Goal: Communication & Community: Answer question/provide support

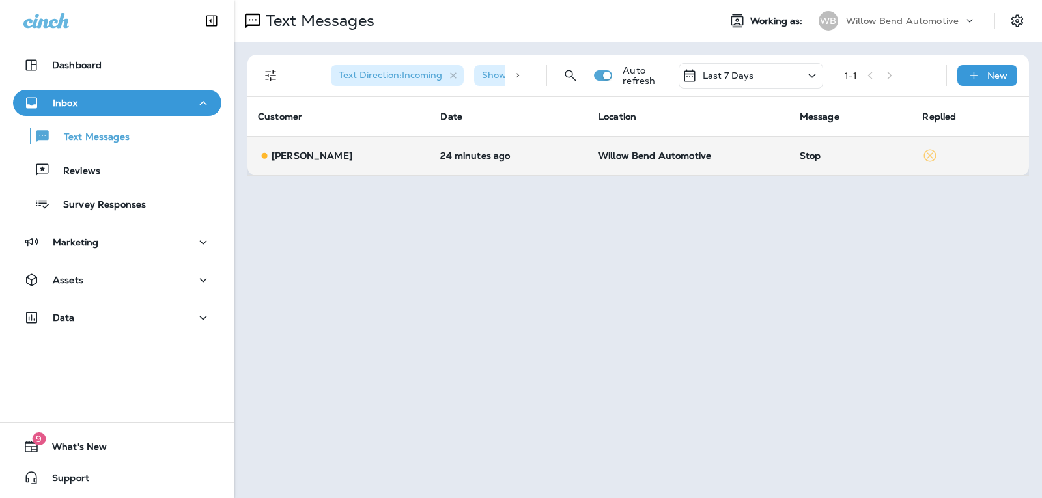
click at [758, 154] on p "Willow Bend Automotive" at bounding box center [688, 155] width 180 height 10
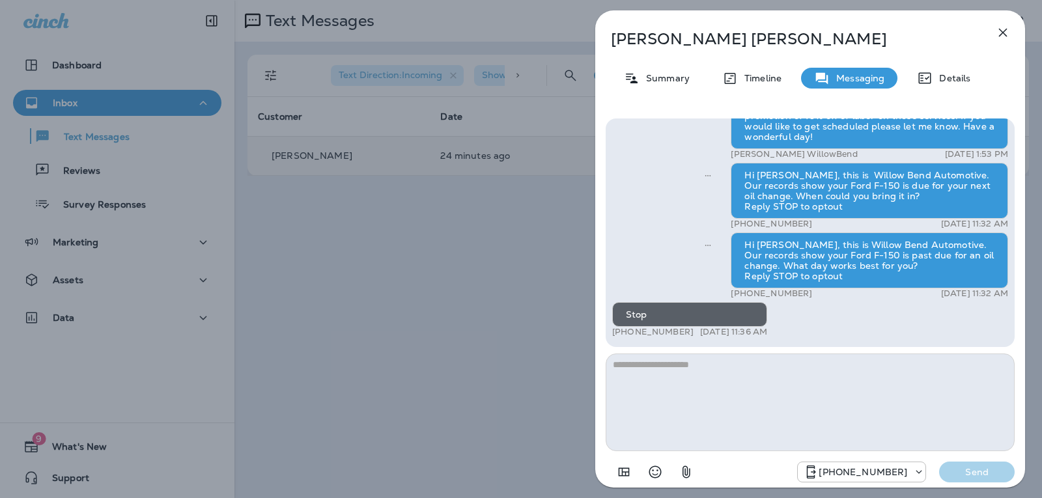
click at [996, 35] on icon "button" at bounding box center [1003, 33] width 16 height 16
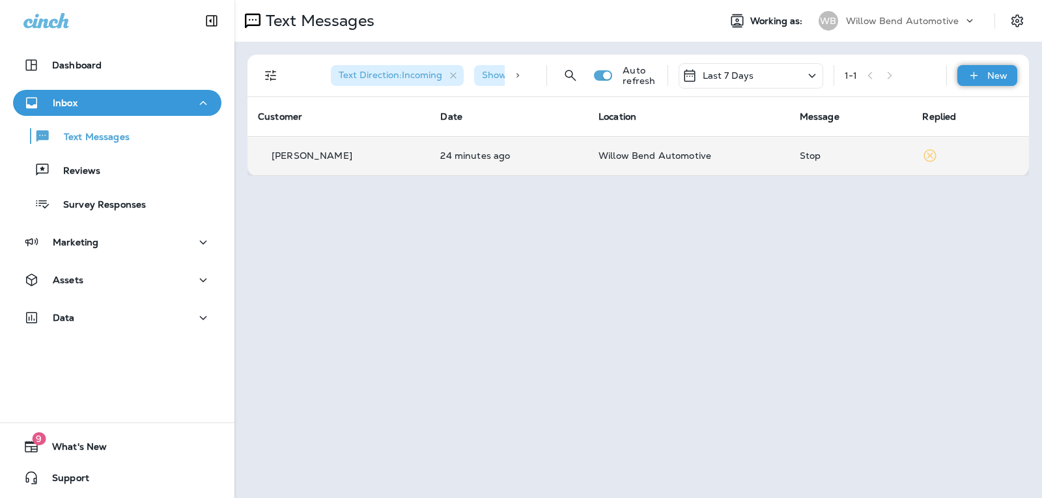
click at [990, 77] on p "New" at bounding box center [997, 75] width 20 height 10
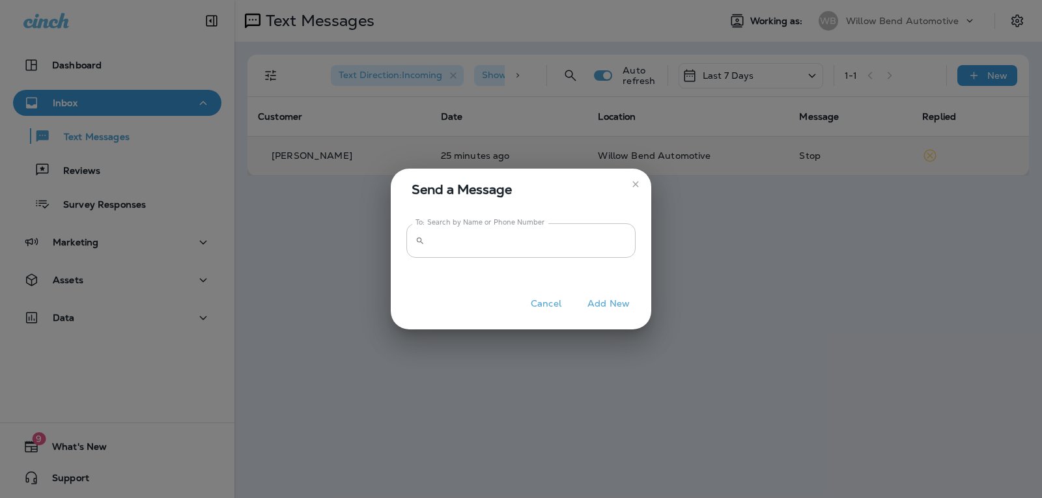
click at [587, 229] on input "To: Search by Name or Phone Number" at bounding box center [533, 240] width 206 height 35
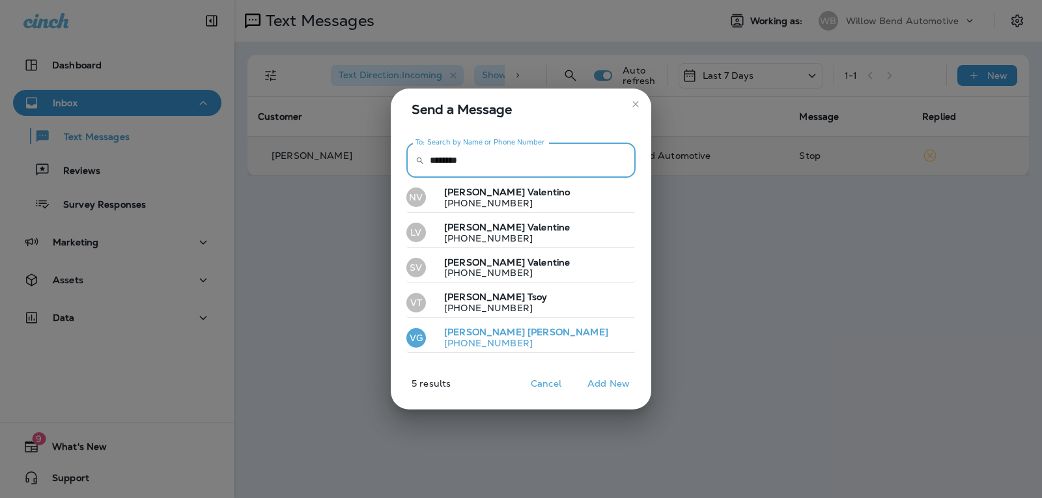
type input "********"
click at [514, 338] on button "VG [PERSON_NAME] [PHONE_NUMBER]" at bounding box center [520, 338] width 229 height 30
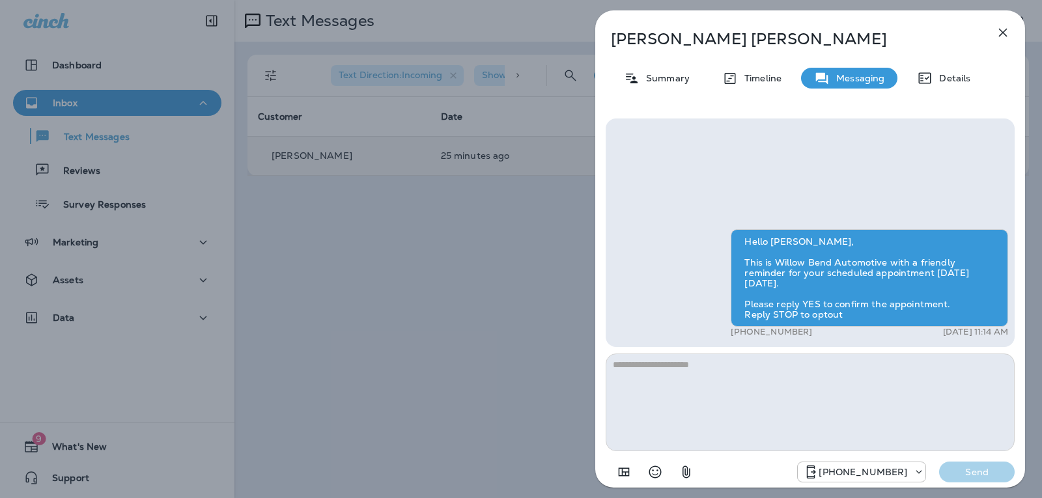
click at [647, 370] on textarea at bounding box center [810, 403] width 409 height 98
type textarea "*"
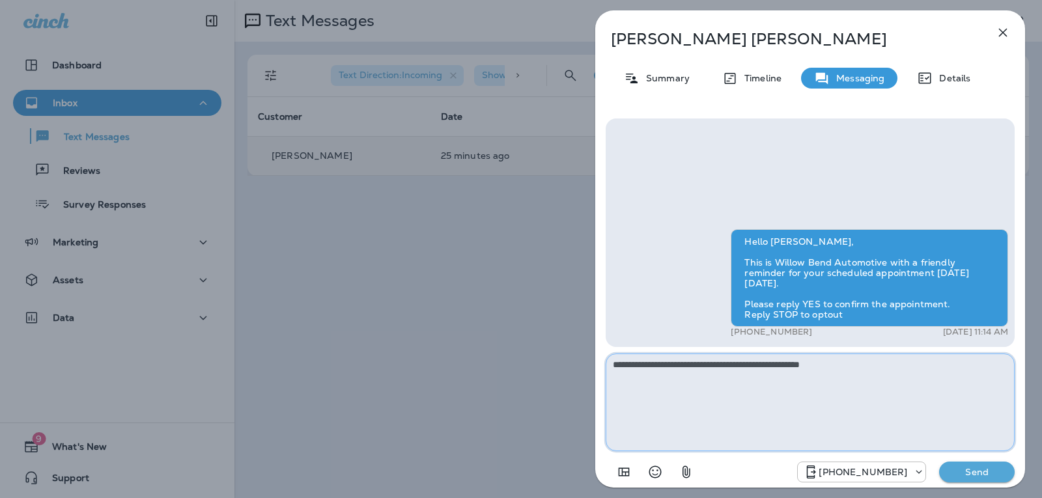
type textarea "**********"
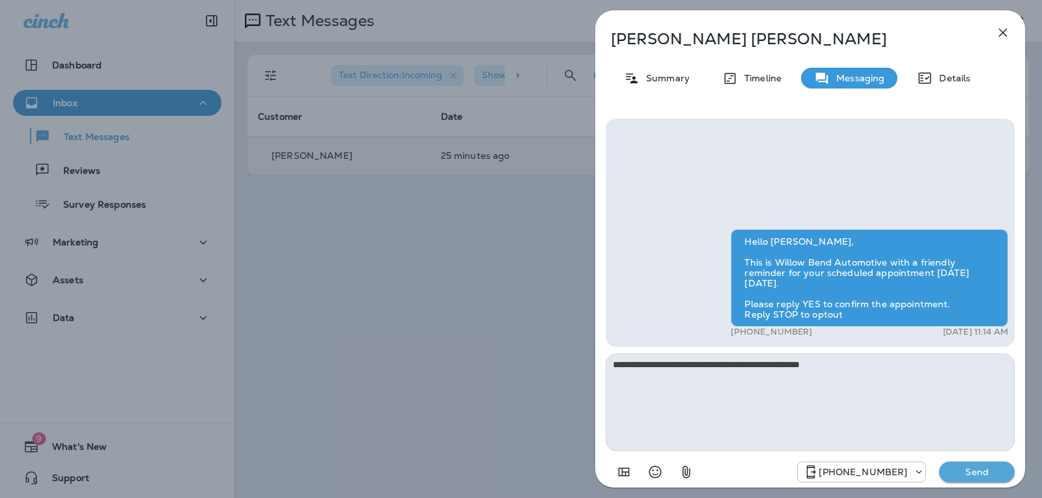
click at [1006, 461] on div "[PHONE_NUMBER] Send" at bounding box center [810, 468] width 409 height 34
click at [978, 464] on button "Send" at bounding box center [977, 472] width 76 height 21
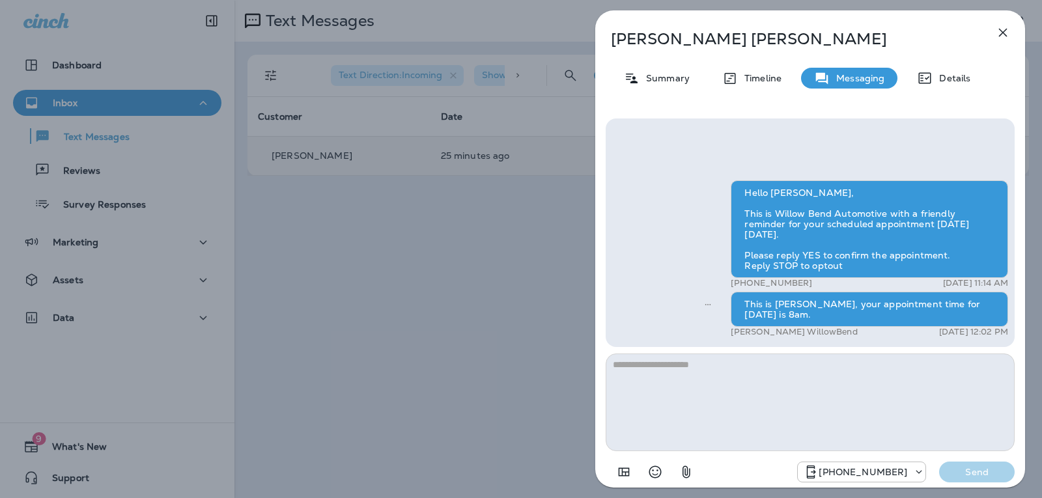
click at [996, 32] on icon "button" at bounding box center [1003, 33] width 16 height 16
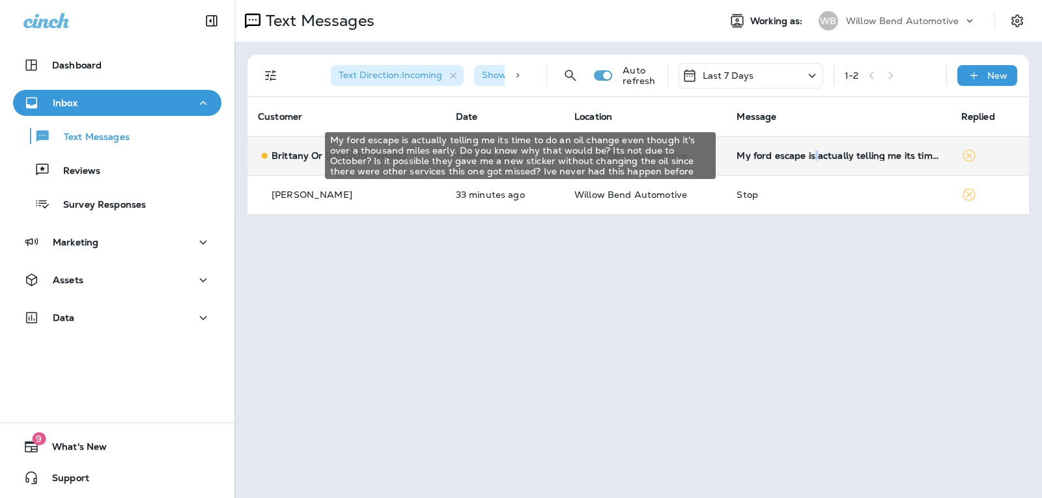
click at [803, 158] on div "My ford escape is actually telling me its time to do an oil change even though …" at bounding box center [837, 155] width 203 height 10
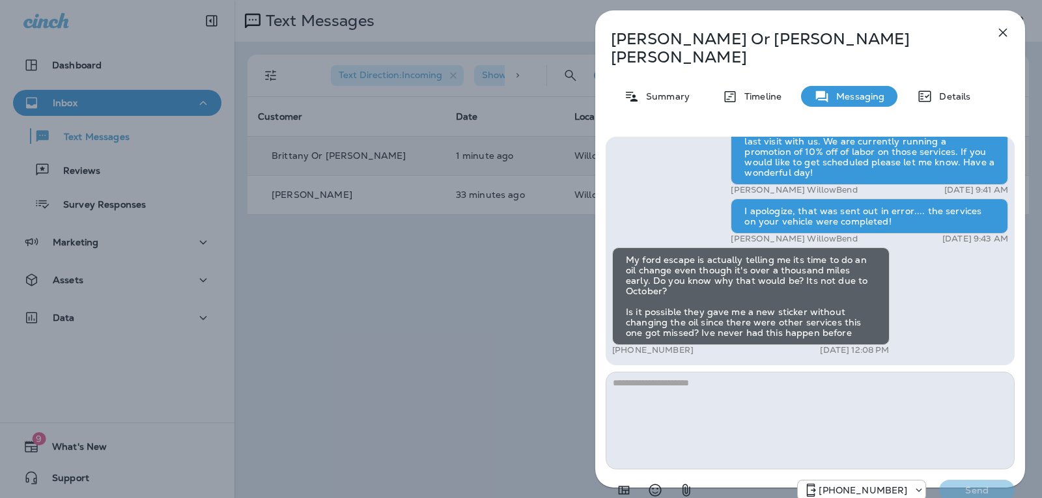
click at [671, 372] on textarea at bounding box center [810, 421] width 409 height 98
type textarea "*"
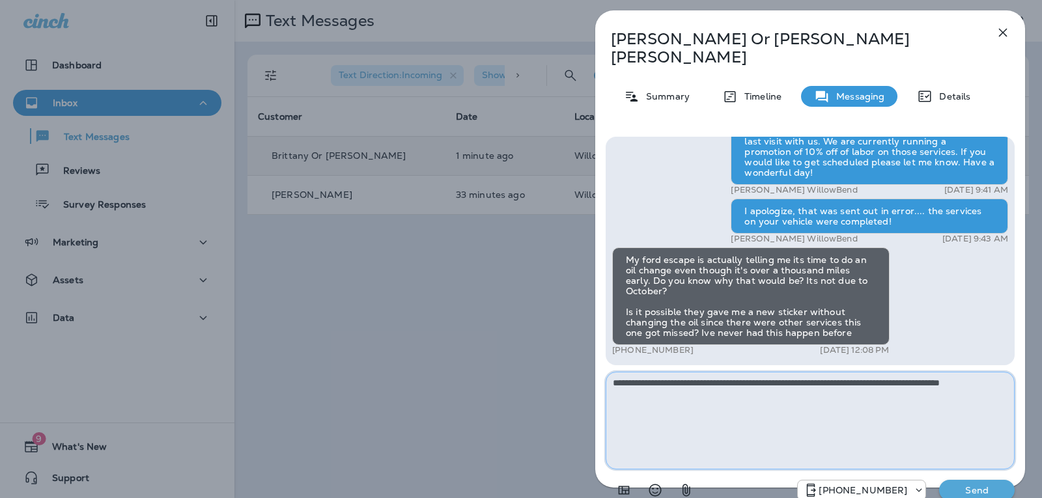
type textarea "**********"
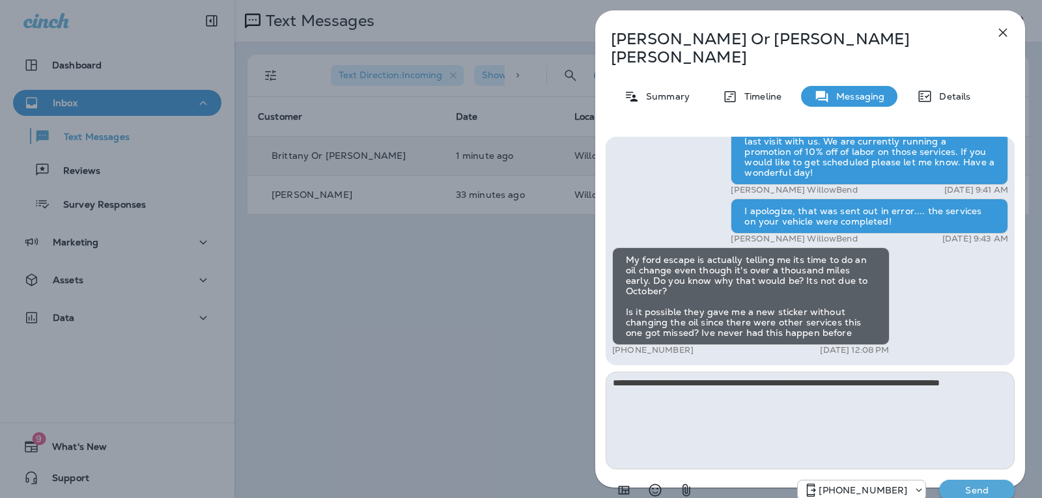
click at [981, 484] on p "Send" at bounding box center [976, 490] width 55 height 12
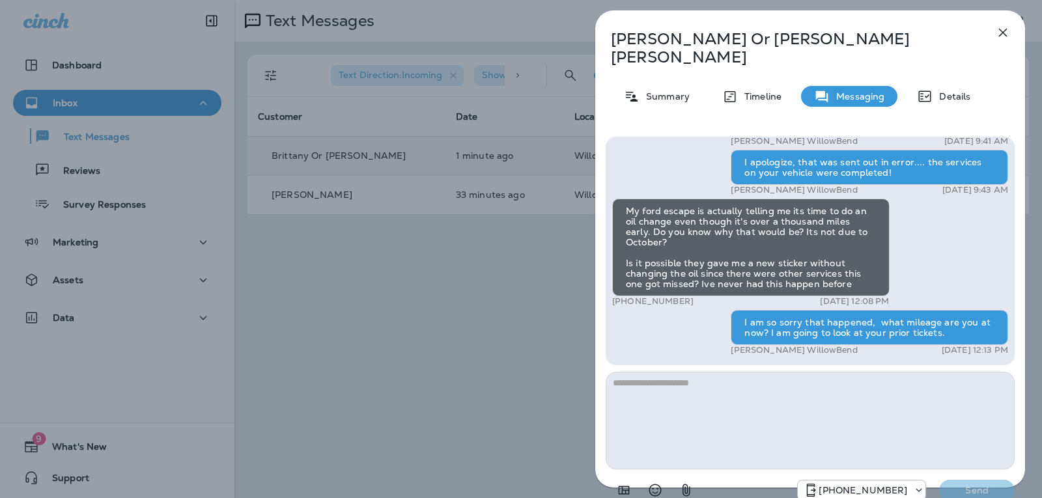
click at [1006, 31] on icon "button" at bounding box center [1003, 33] width 16 height 16
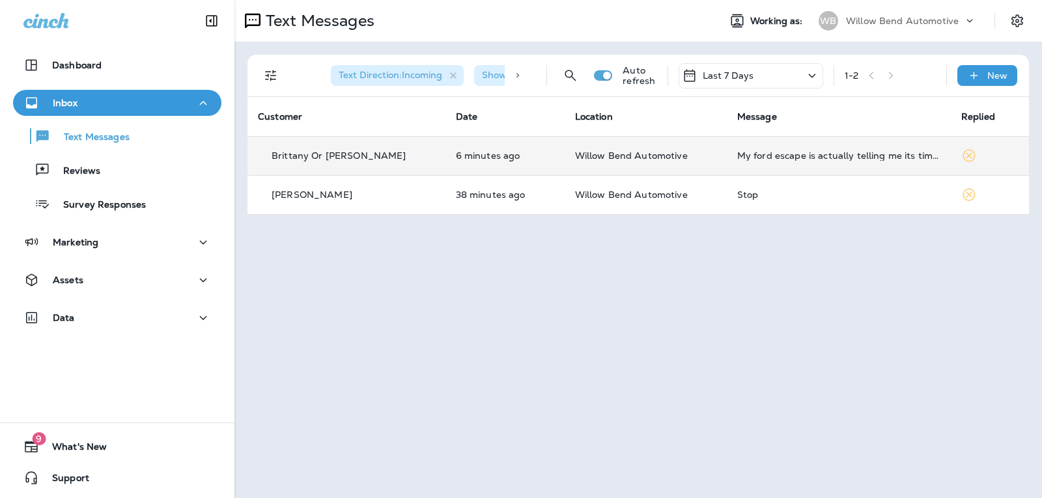
click at [745, 84] on div "Last 7 Days" at bounding box center [750, 75] width 145 height 25
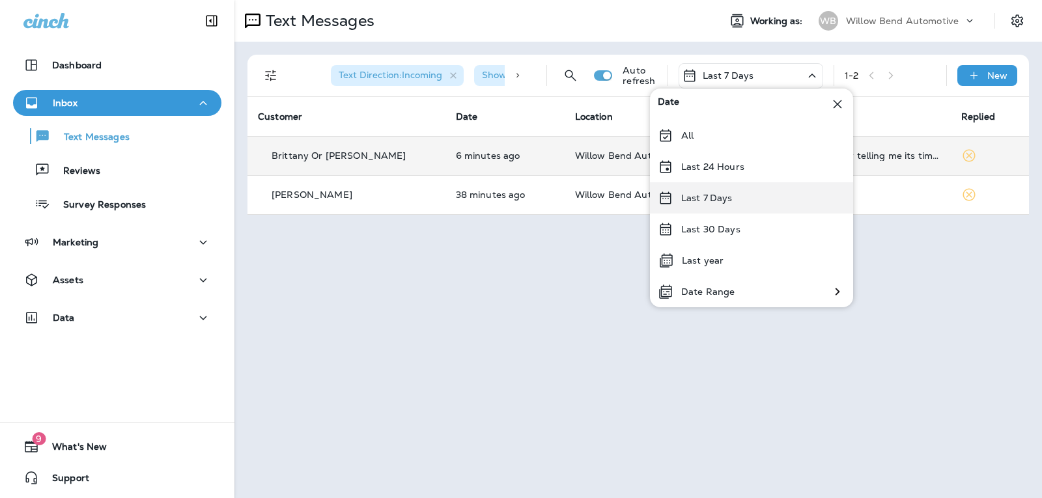
click at [744, 190] on div "Last 7 Days" at bounding box center [751, 197] width 203 height 31
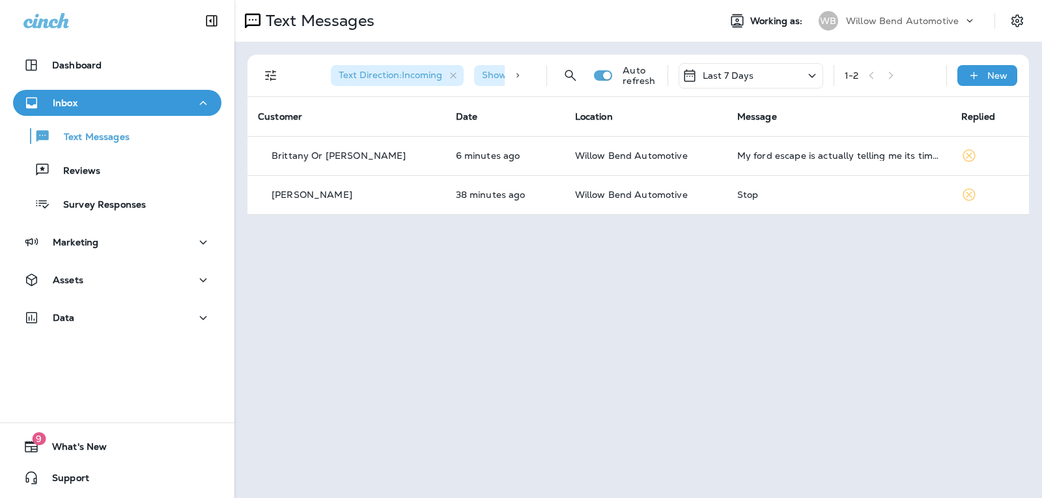
click at [764, 72] on div "Last 7 Days" at bounding box center [750, 75] width 145 height 25
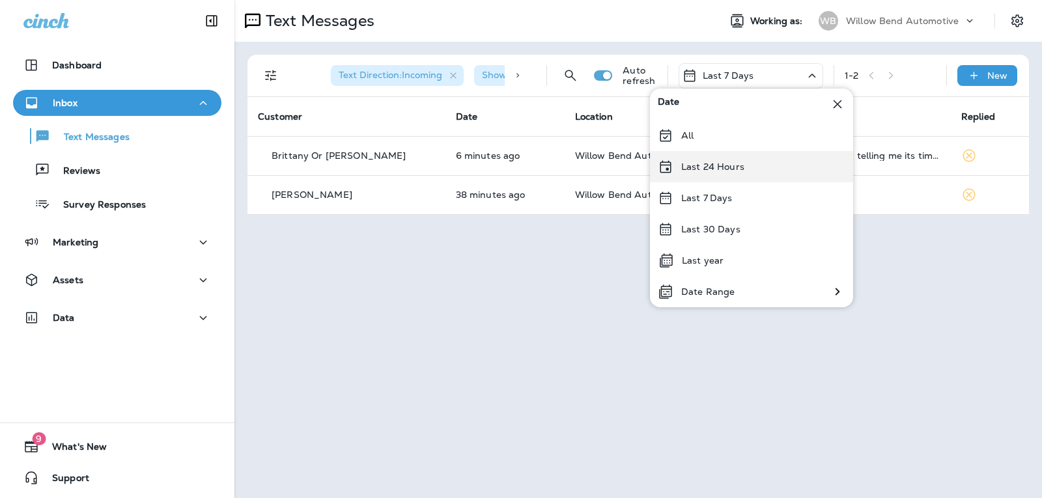
click at [745, 167] on div "Last 24 Hours" at bounding box center [751, 166] width 203 height 31
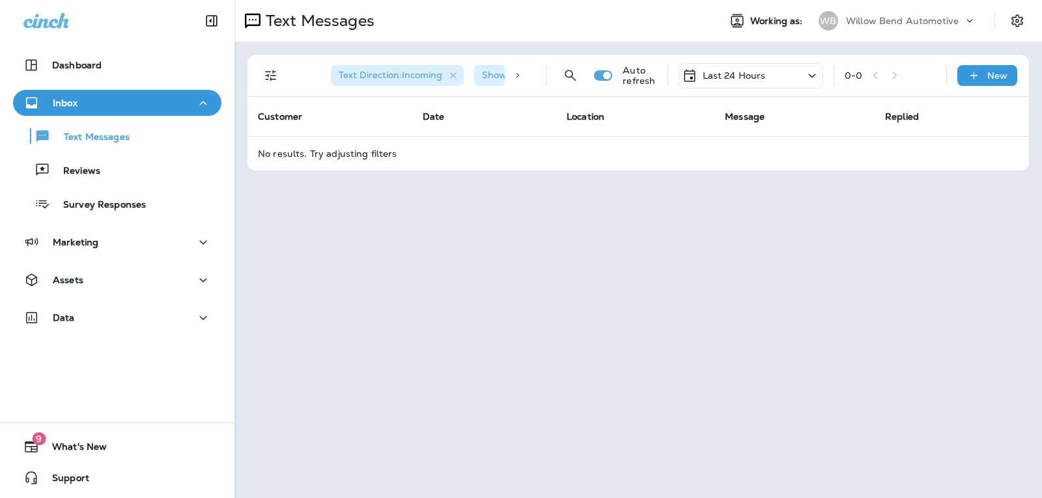
click at [740, 81] on p "Last 24 Hours" at bounding box center [734, 75] width 63 height 10
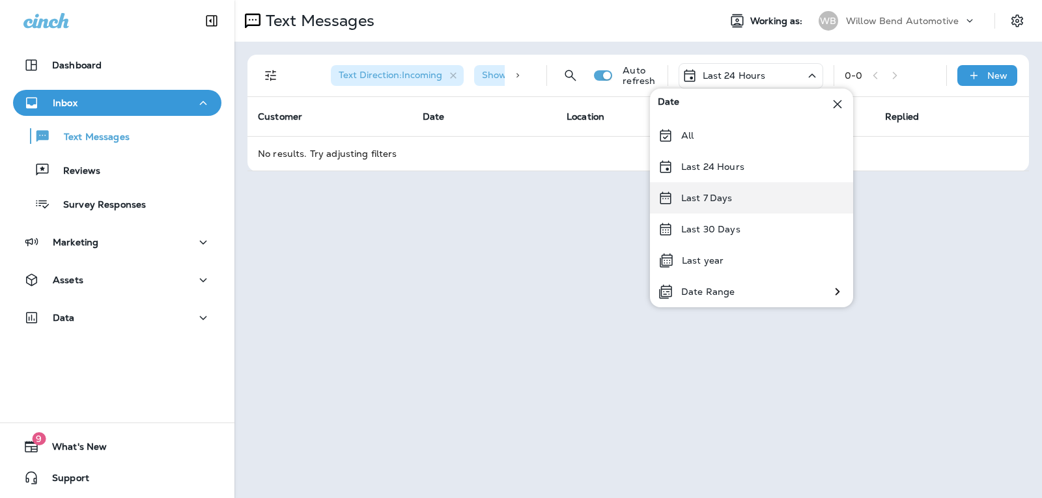
click at [734, 201] on div "Last 7 Days" at bounding box center [751, 197] width 203 height 31
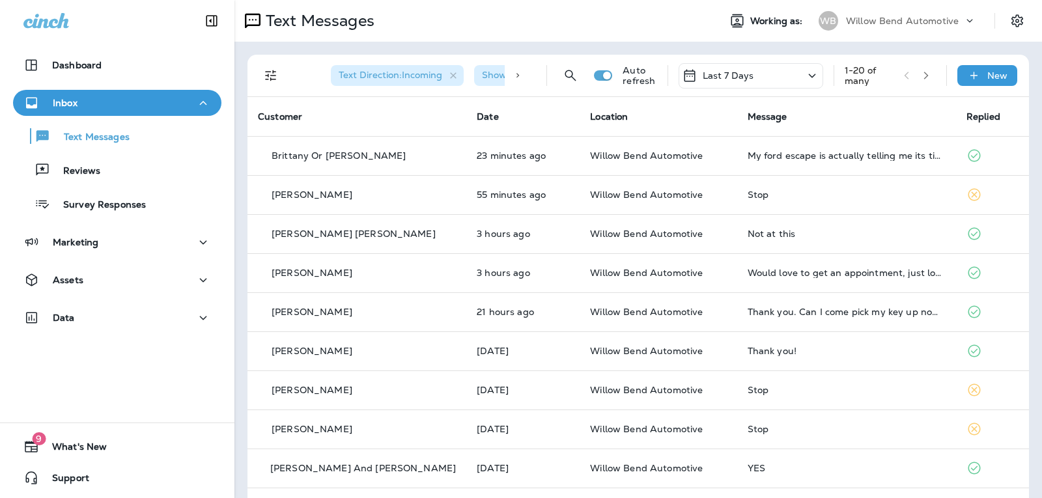
click at [714, 70] on p "Last 7 Days" at bounding box center [728, 75] width 51 height 10
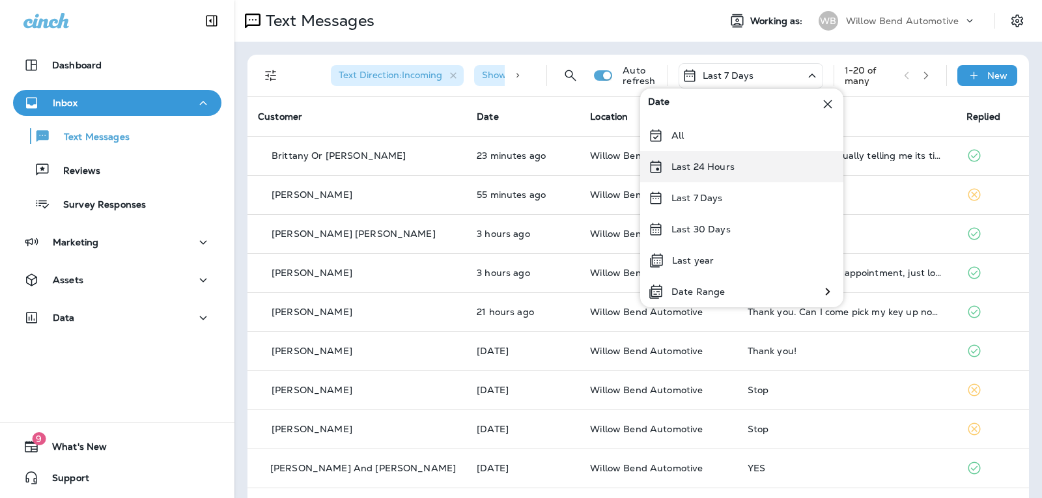
click at [695, 158] on div "Last 24 Hours" at bounding box center [741, 166] width 203 height 31
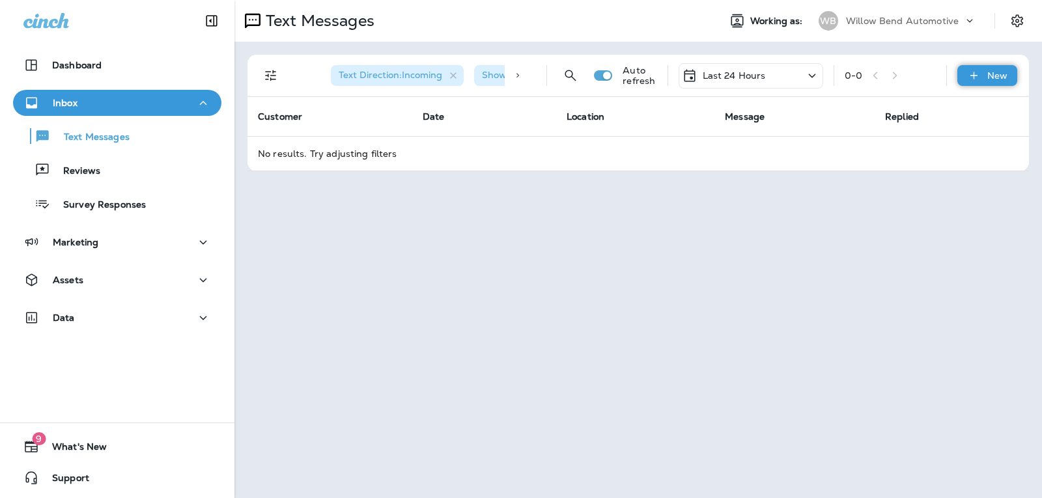
click at [977, 74] on icon at bounding box center [974, 75] width 14 height 13
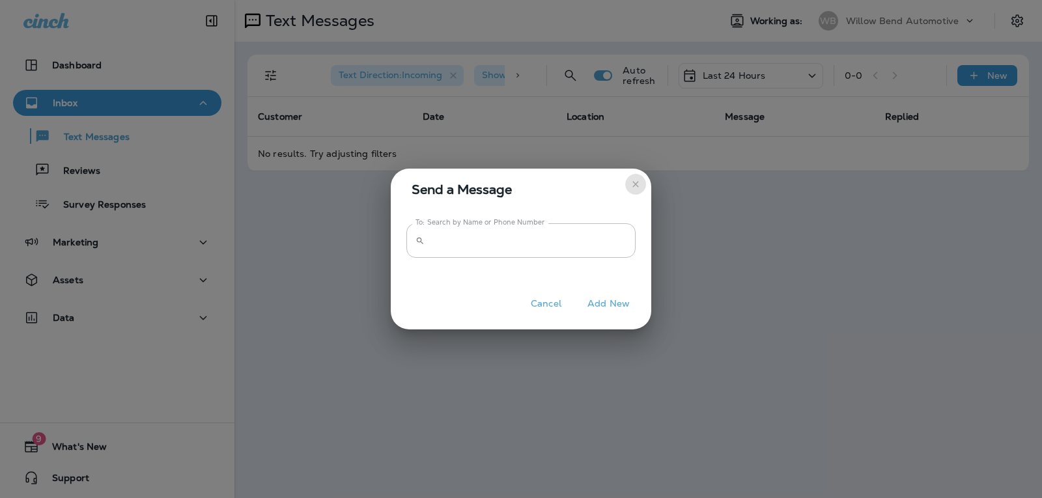
click at [641, 182] on button "close" at bounding box center [635, 184] width 21 height 21
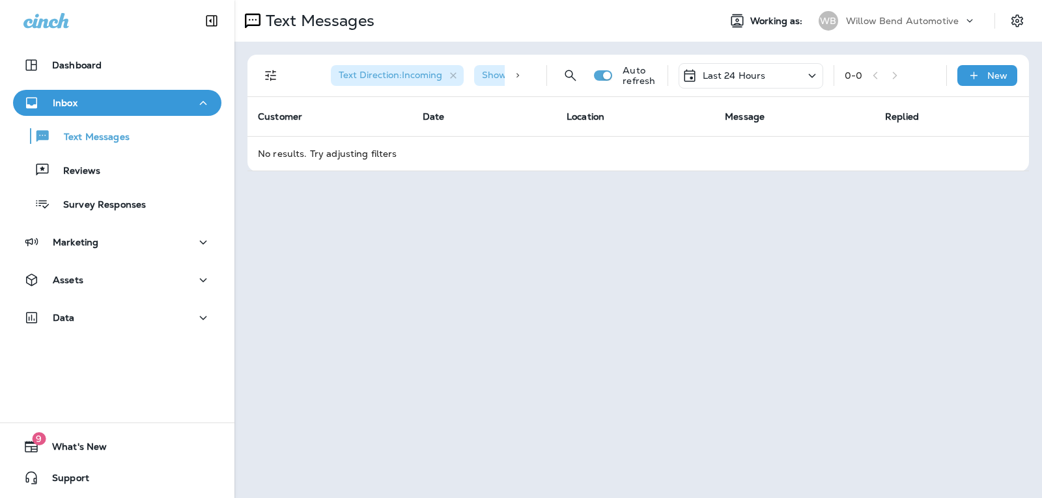
click at [738, 76] on p "Last 24 Hours" at bounding box center [734, 75] width 63 height 10
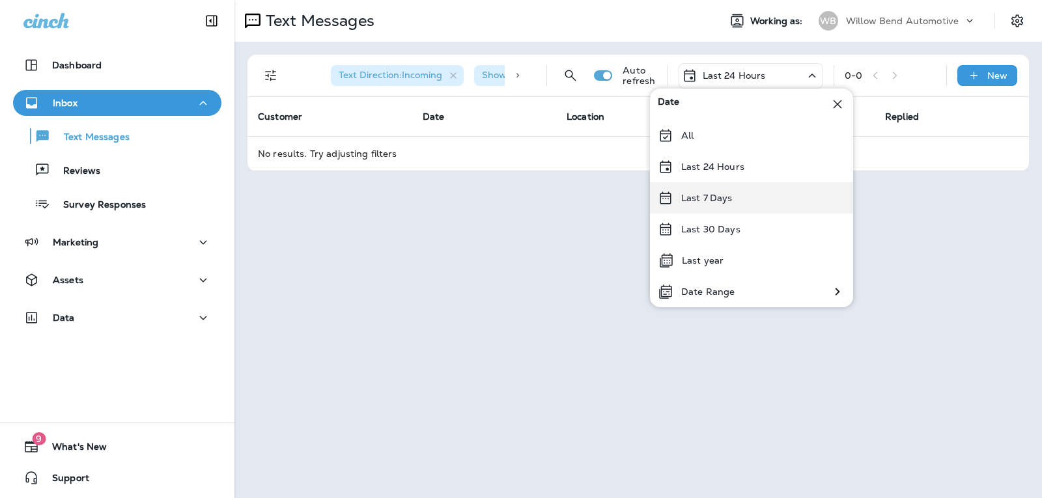
click at [738, 201] on div "Last 7 Days" at bounding box center [751, 197] width 203 height 31
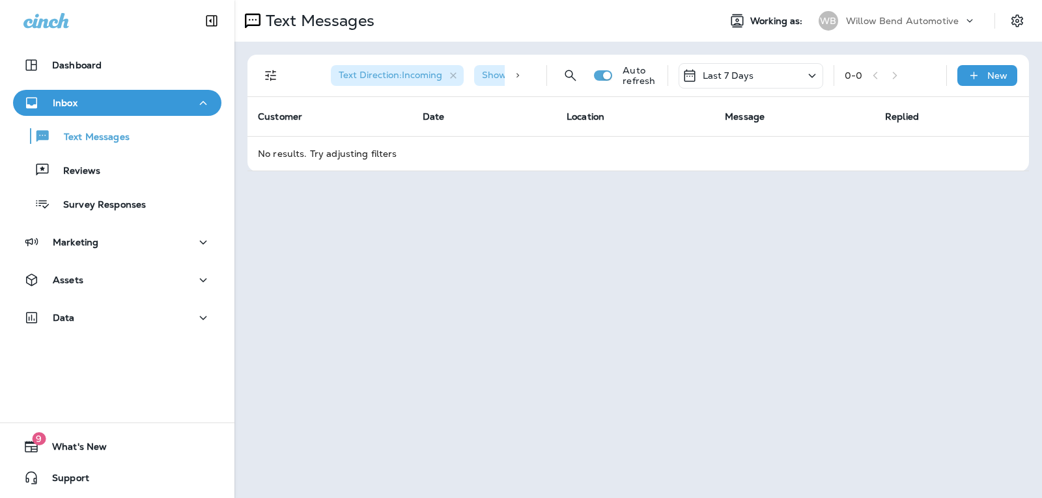
click at [764, 68] on div "Last 7 Days" at bounding box center [750, 75] width 145 height 25
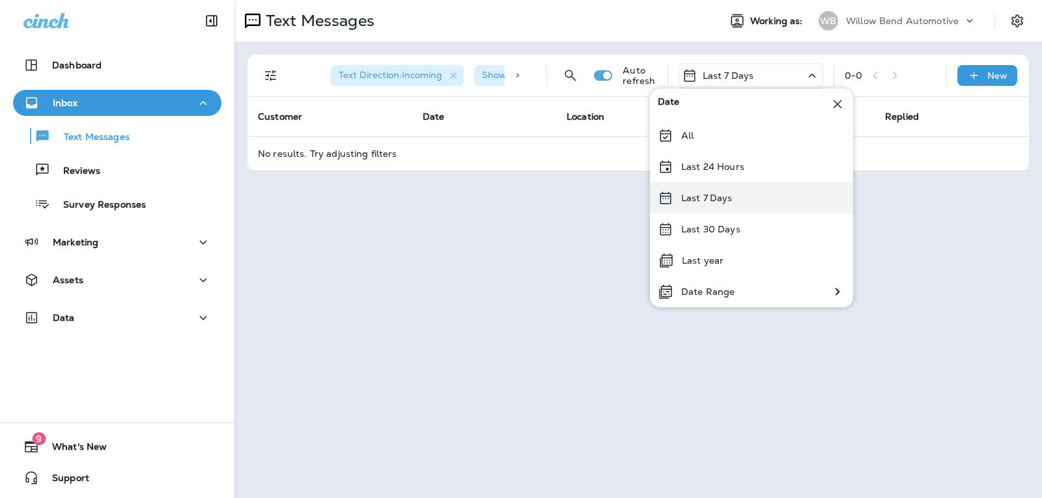
click at [727, 185] on div "Last 7 Days" at bounding box center [751, 197] width 203 height 31
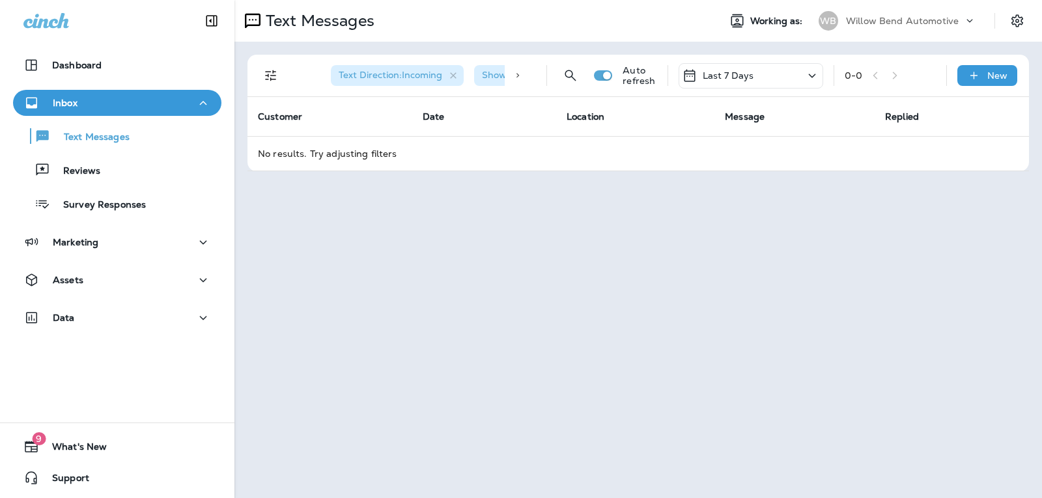
click at [737, 75] on p "Last 7 Days" at bounding box center [728, 75] width 51 height 10
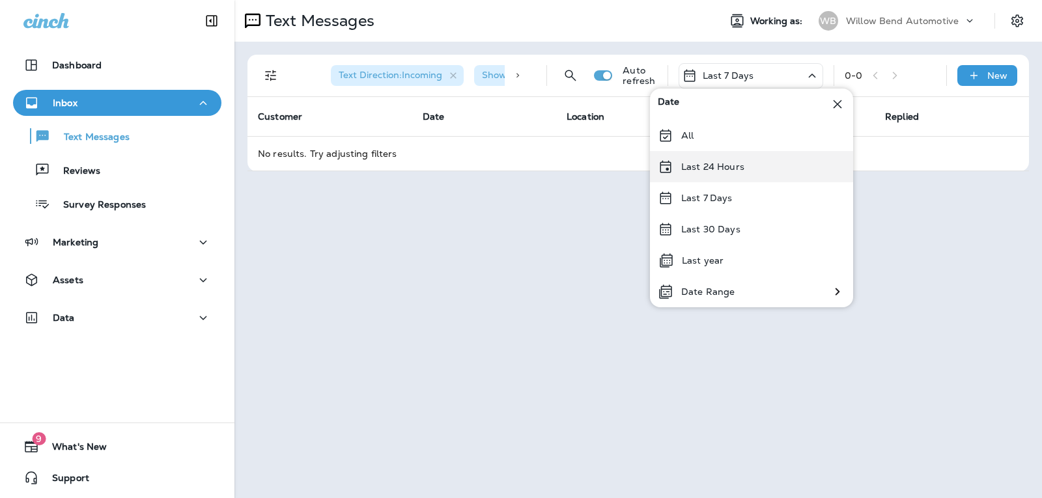
click at [743, 168] on div "Last 24 Hours" at bounding box center [751, 166] width 203 height 31
